Goal: Communication & Community: Share content

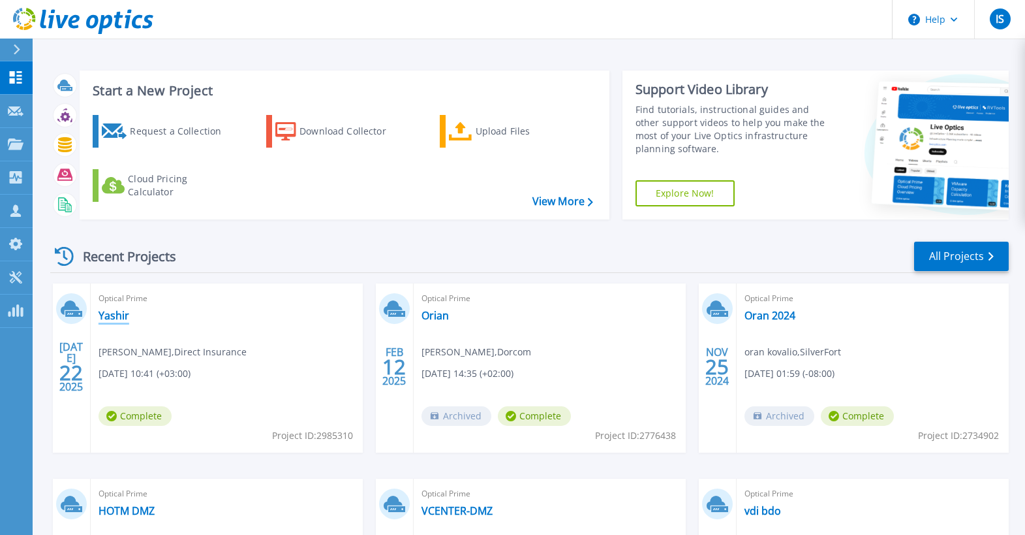
click at [114, 316] on link "Yashir" at bounding box center [114, 315] width 31 height 13
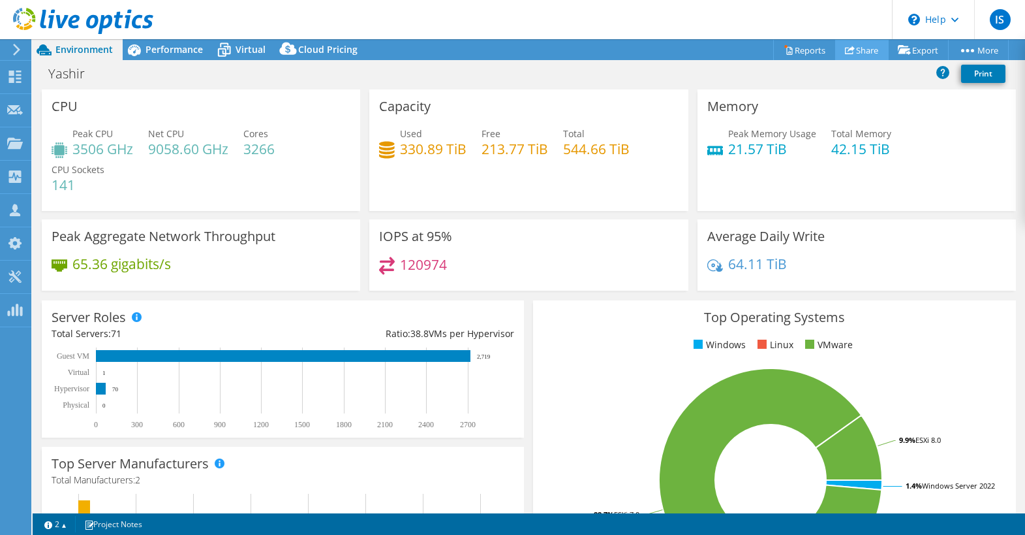
click at [850, 50] on link "Share" at bounding box center [862, 50] width 54 height 20
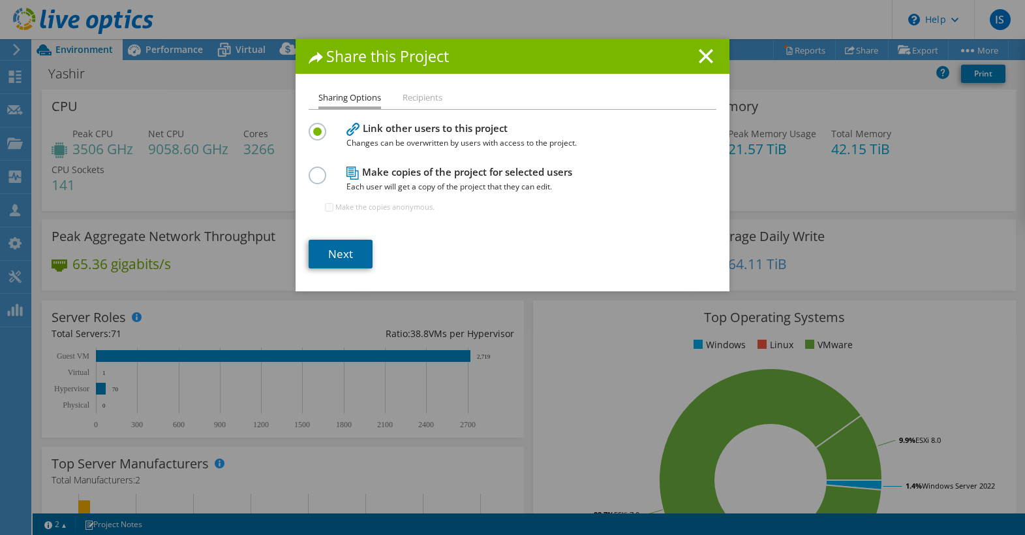
click at [347, 250] on link "Next" at bounding box center [341, 254] width 64 height 29
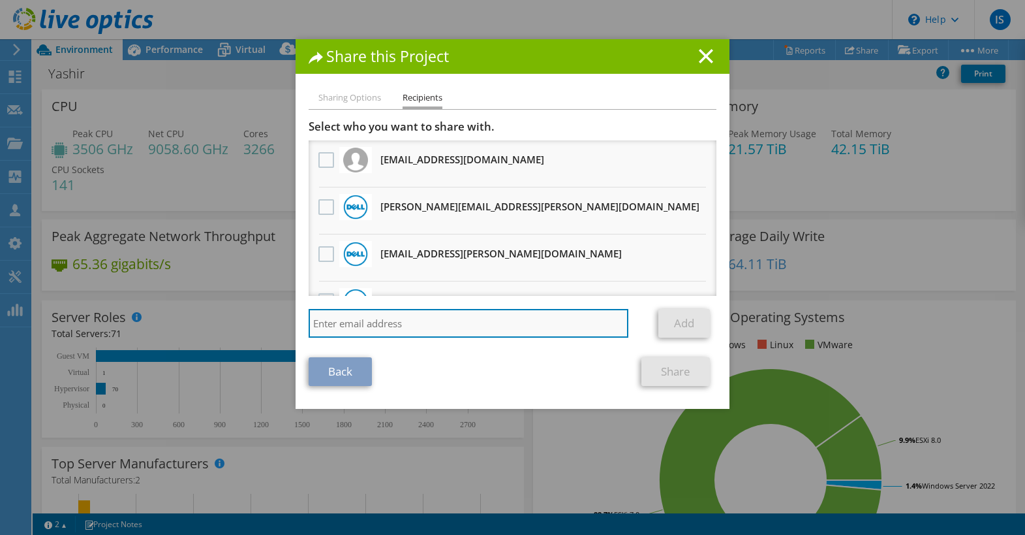
click at [343, 329] on input "search" at bounding box center [469, 323] width 320 height 29
paste input "Shimshoni, Uri <Uri.Shimshoni@dell.com>"
drag, startPoint x: 388, startPoint y: 324, endPoint x: 298, endPoint y: 325, distance: 90.1
click at [298, 325] on div "Sharing Options Recipients Link other users to this project Changes can be over…" at bounding box center [513, 249] width 434 height 318
type input "Uri.Shimshoni@dell.com"
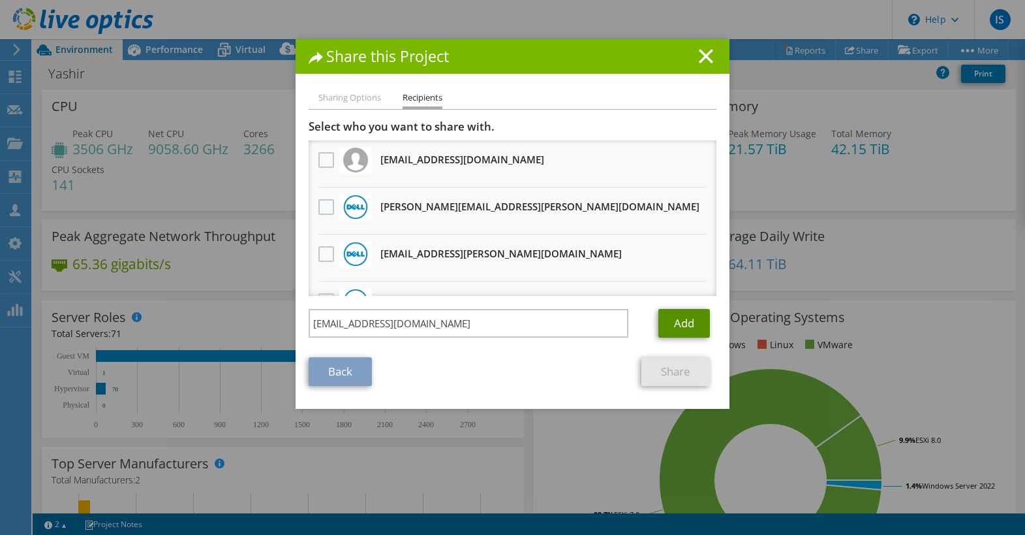
click at [684, 324] on link "Add" at bounding box center [685, 323] width 52 height 29
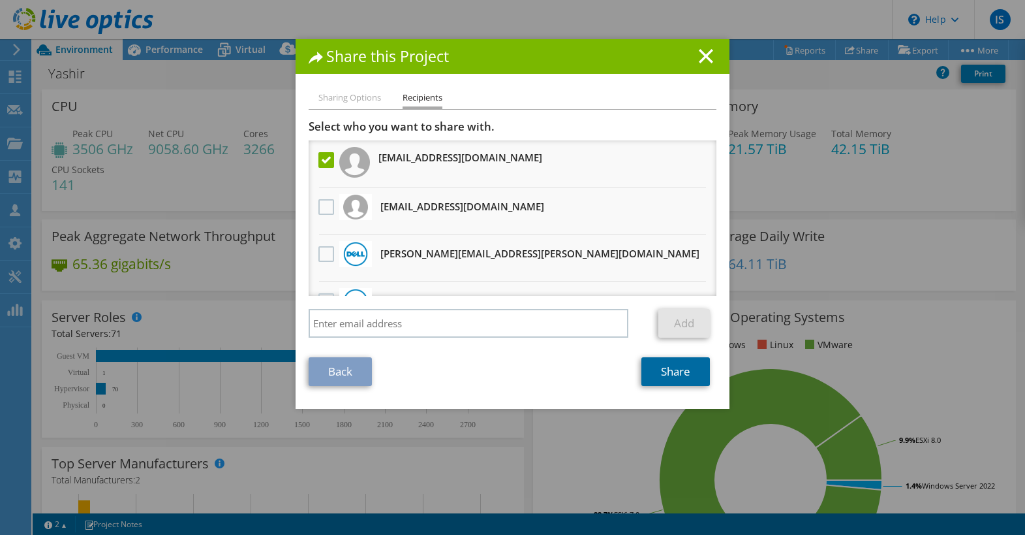
click at [668, 371] on link "Share" at bounding box center [676, 371] width 69 height 29
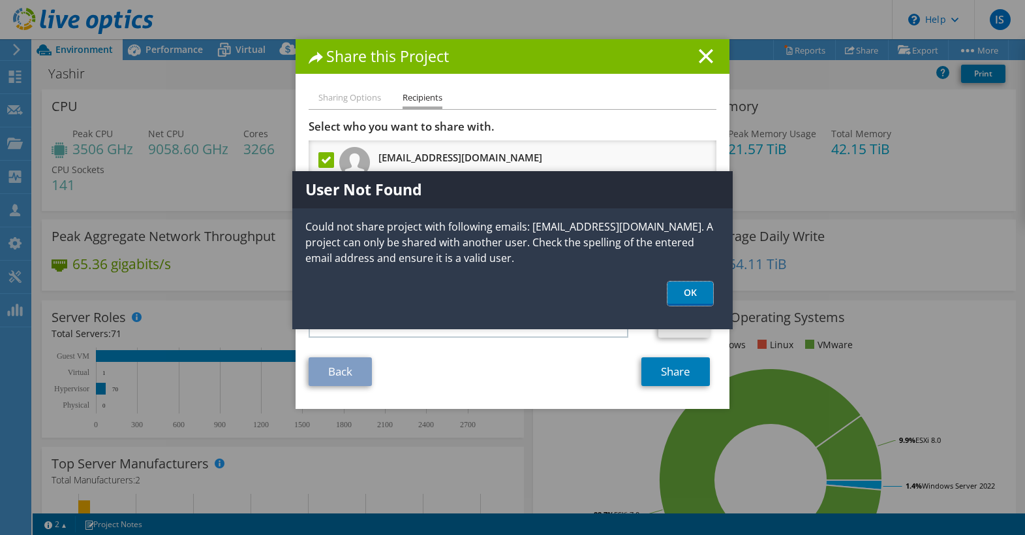
click at [691, 297] on link "OK" at bounding box center [691, 293] width 46 height 24
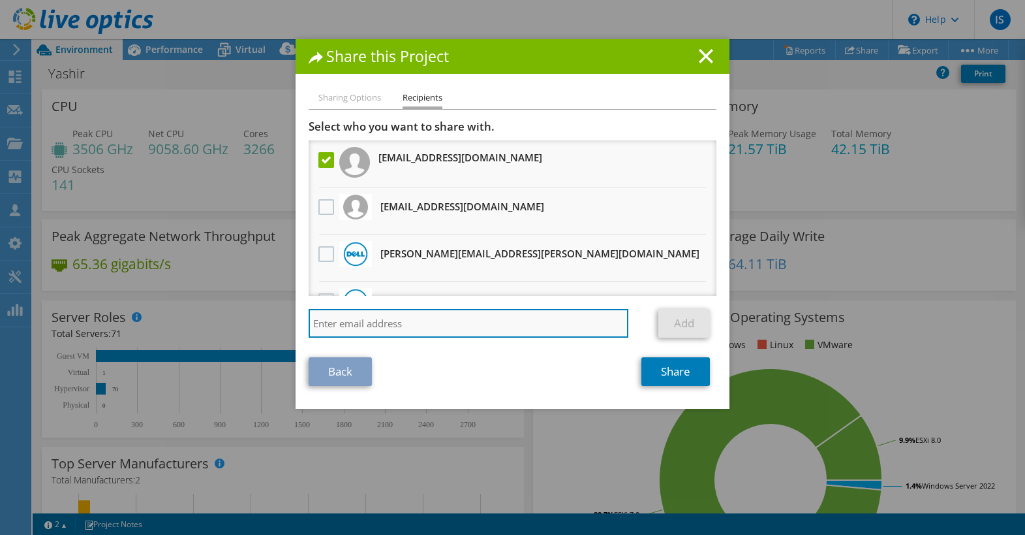
click at [402, 331] on input "search" at bounding box center [469, 323] width 320 height 29
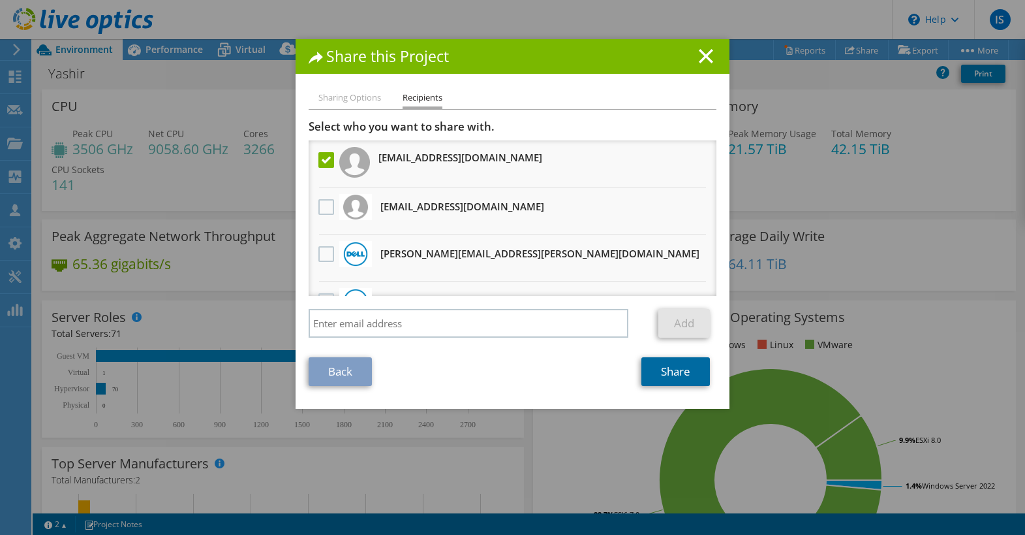
click at [670, 362] on link "Share" at bounding box center [676, 371] width 69 height 29
